Goal: Navigation & Orientation: Find specific page/section

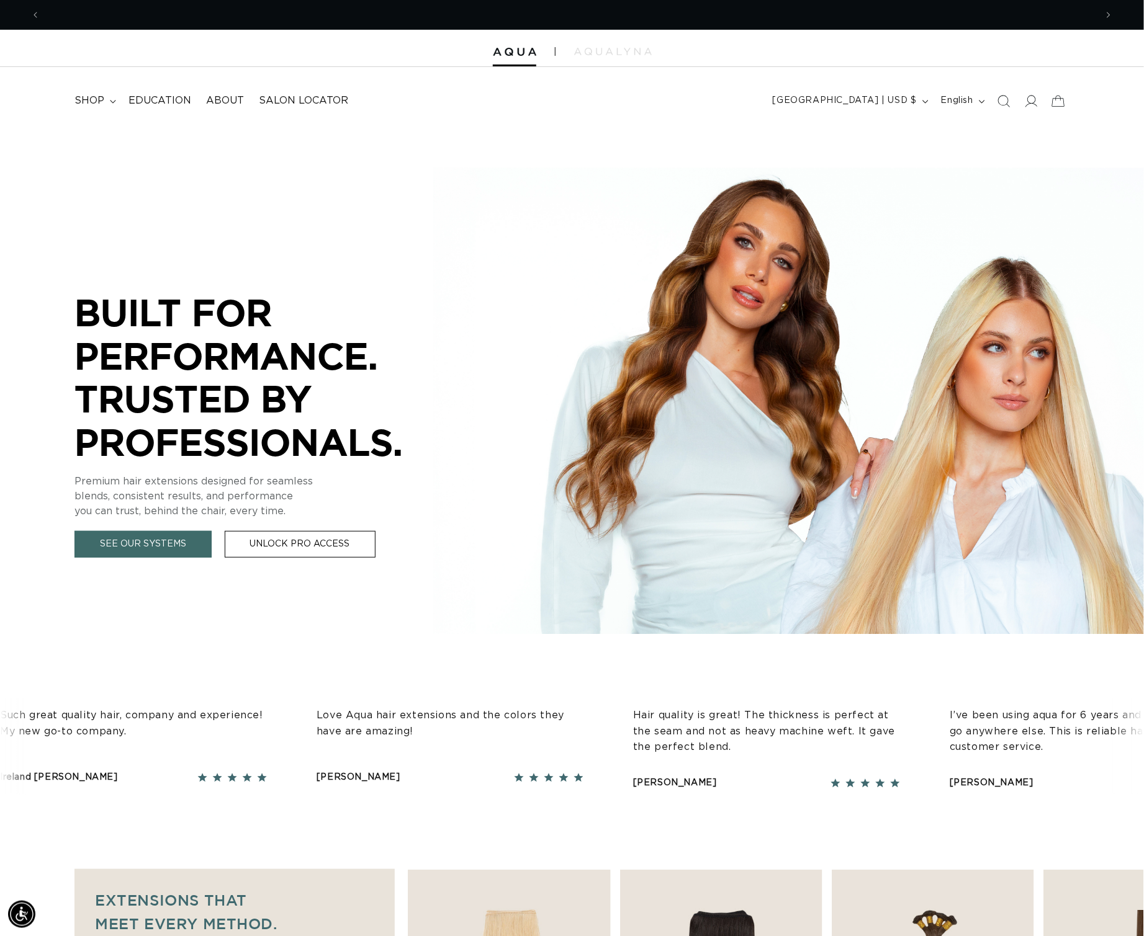
scroll to position [0, 1053]
click at [183, 105] on span "Education" at bounding box center [159, 100] width 63 height 13
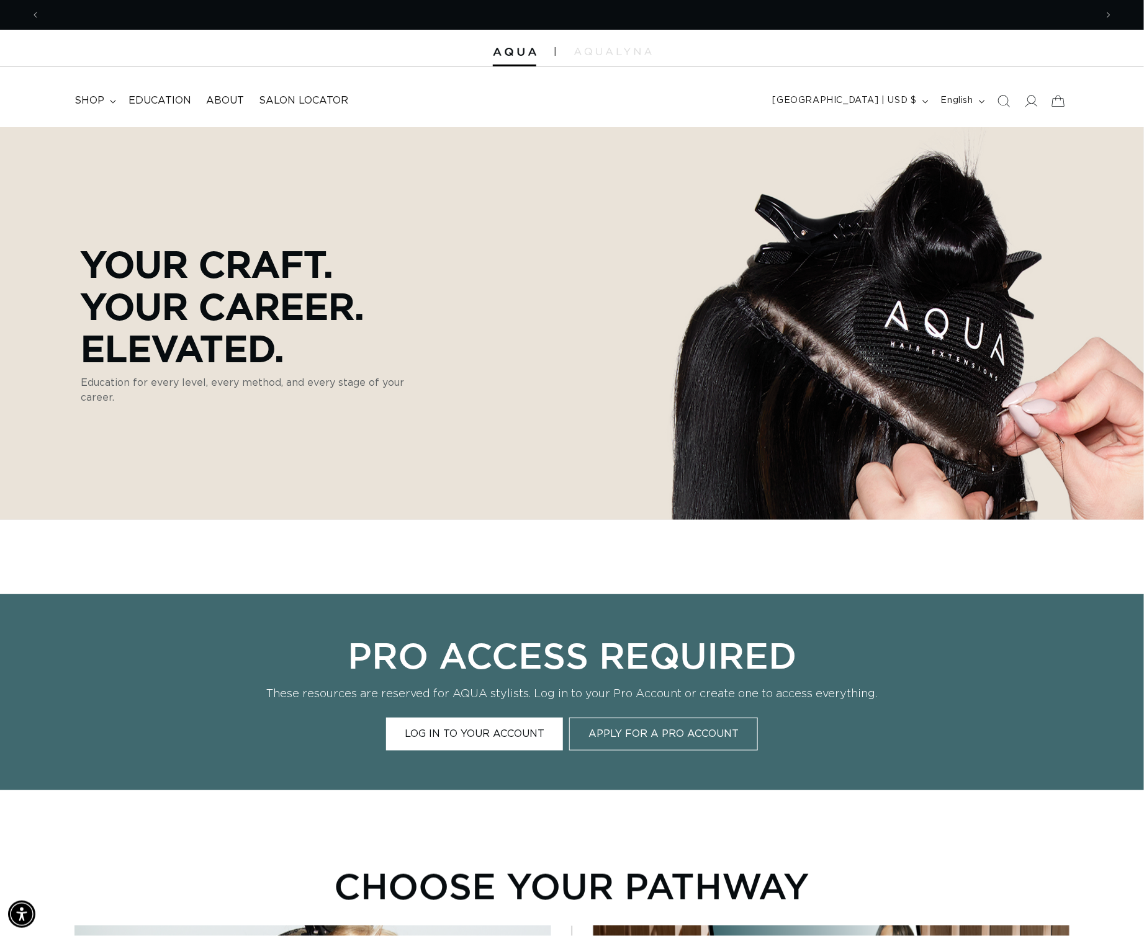
scroll to position [0, 1053]
click at [96, 96] on span "shop" at bounding box center [89, 100] width 30 height 13
click at [509, 54] on img at bounding box center [514, 52] width 43 height 9
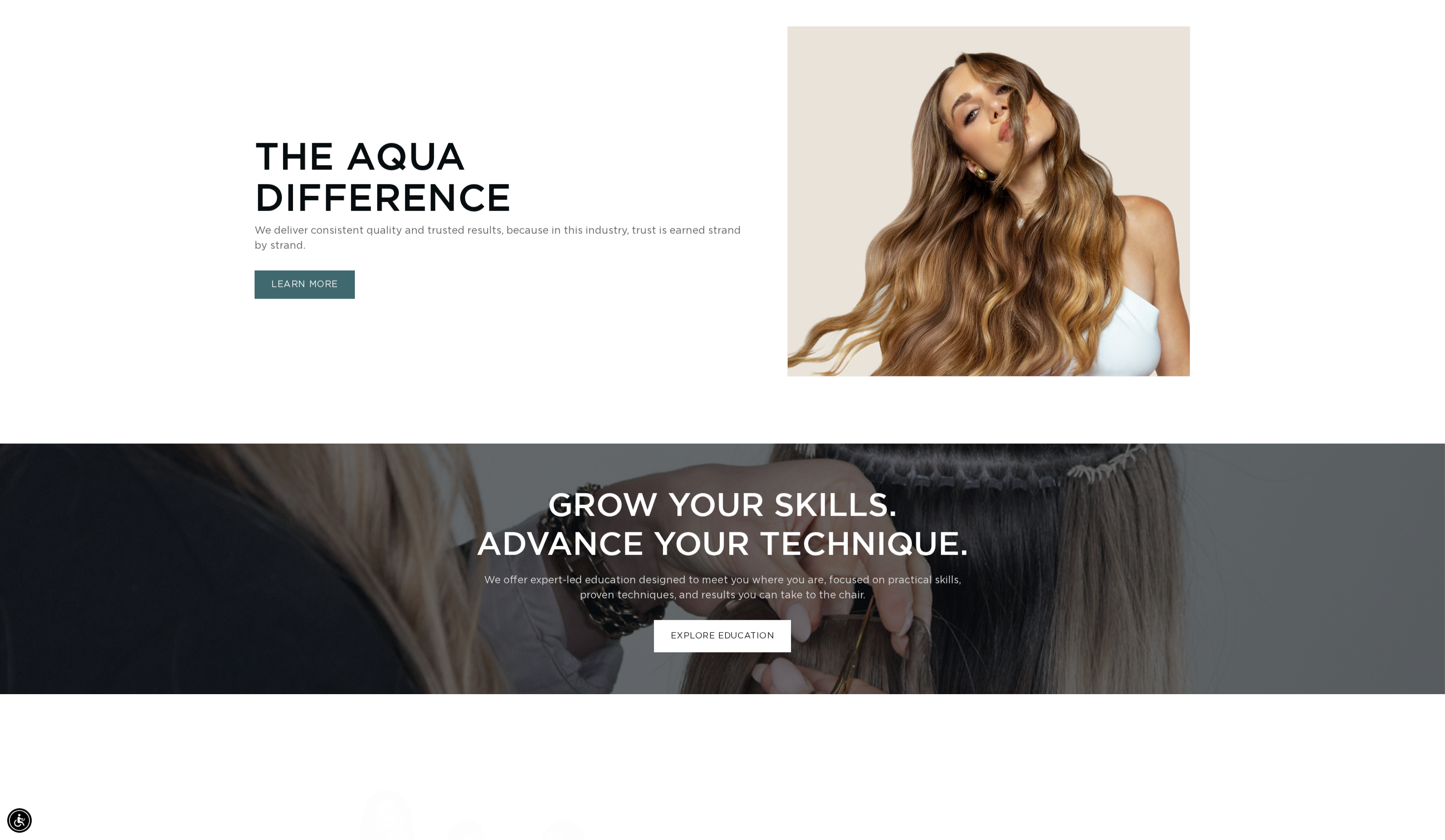
scroll to position [0, 1051]
click at [281, 299] on link "LEARN MORE" at bounding box center [305, 285] width 101 height 29
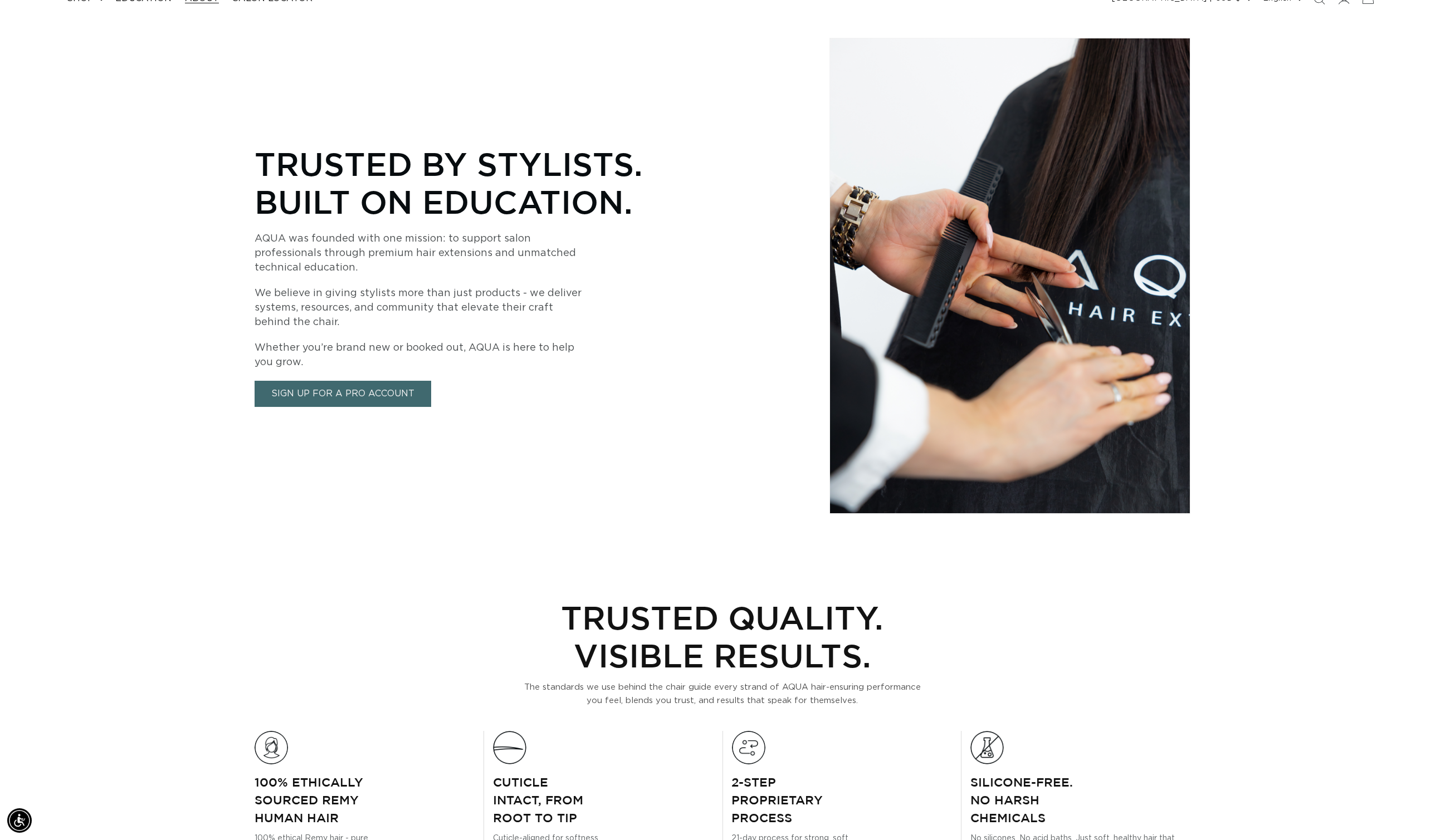
scroll to position [0, 1051]
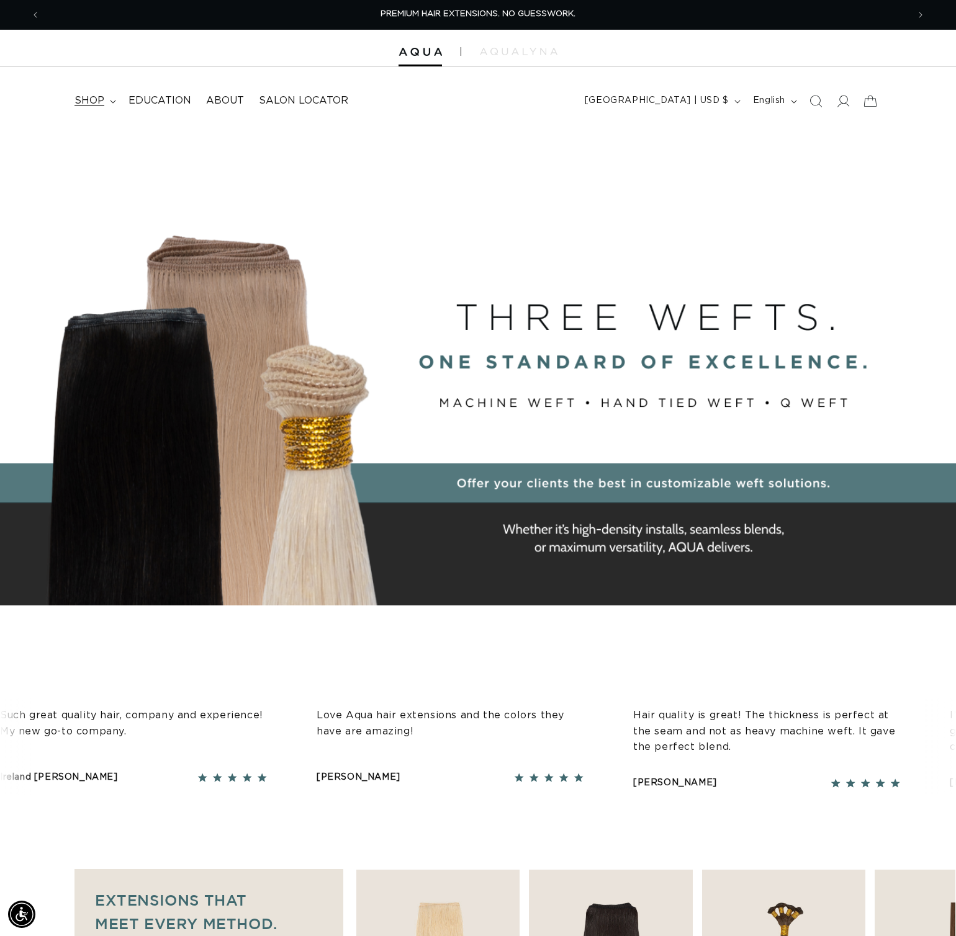
click at [87, 100] on span "shop" at bounding box center [89, 100] width 30 height 13
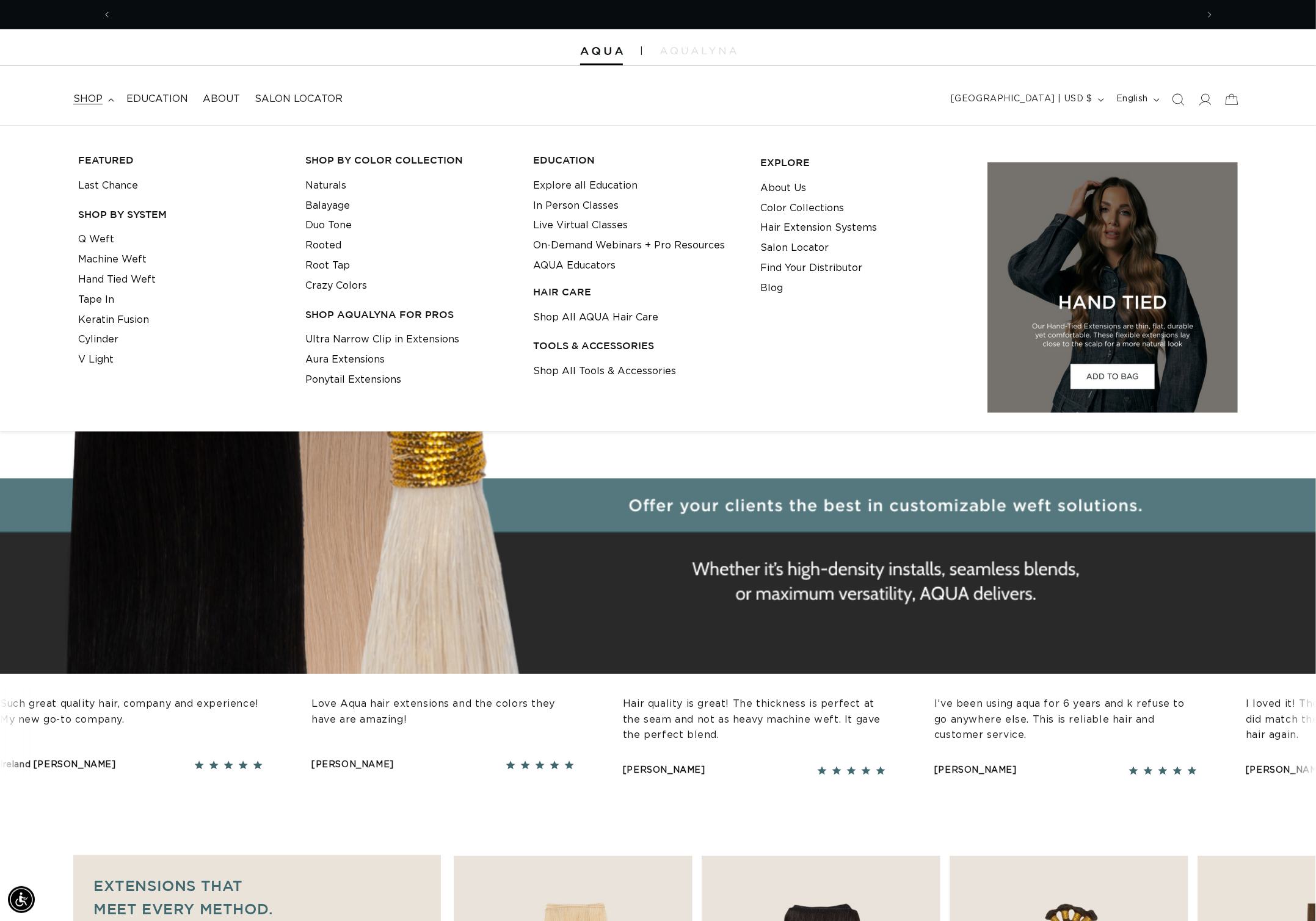
scroll to position [0, 2305]
